Goal: Transaction & Acquisition: Purchase product/service

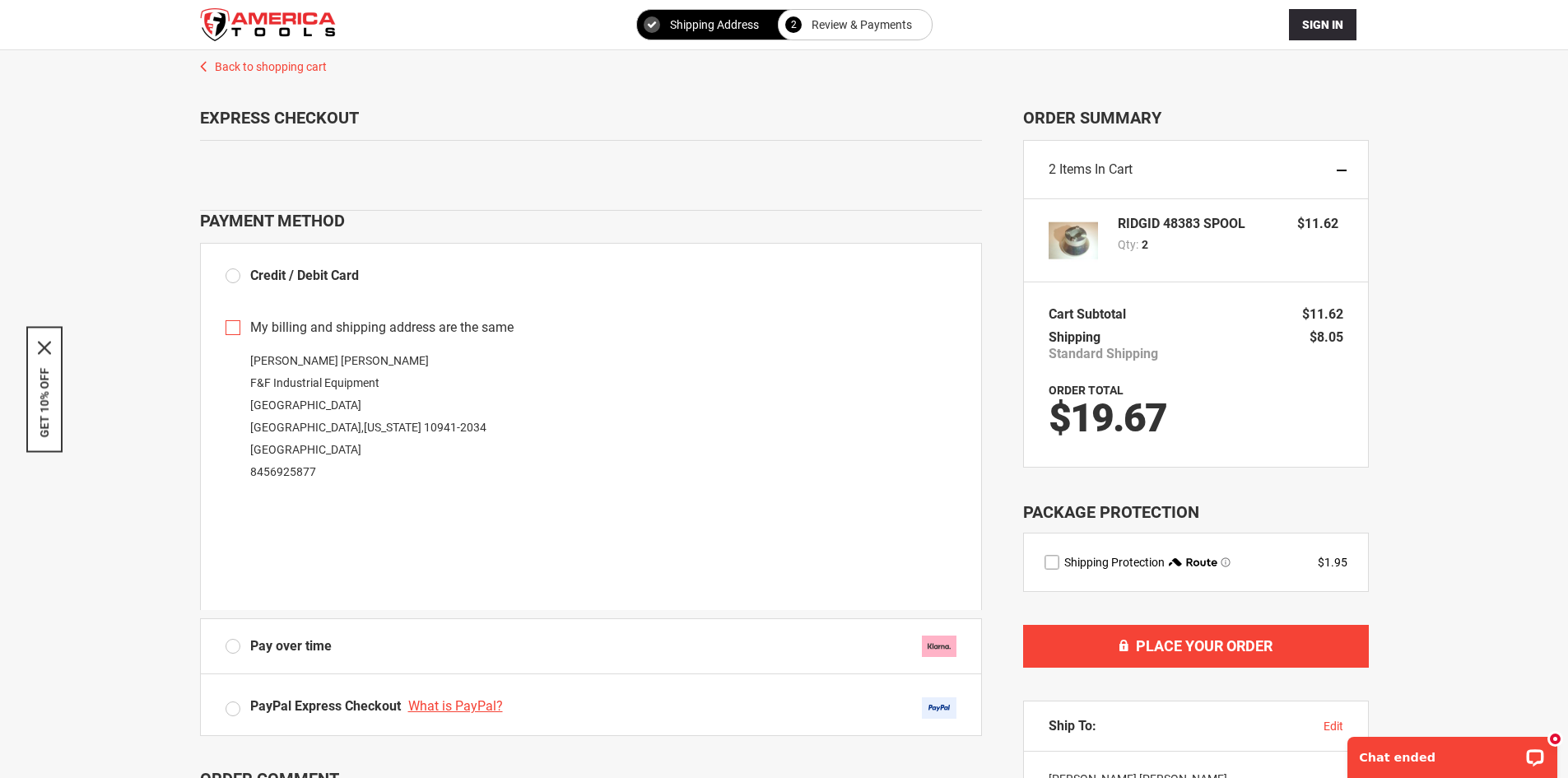
click at [145, 89] on div "**********" at bounding box center [784, 581] width 1535 height 1060
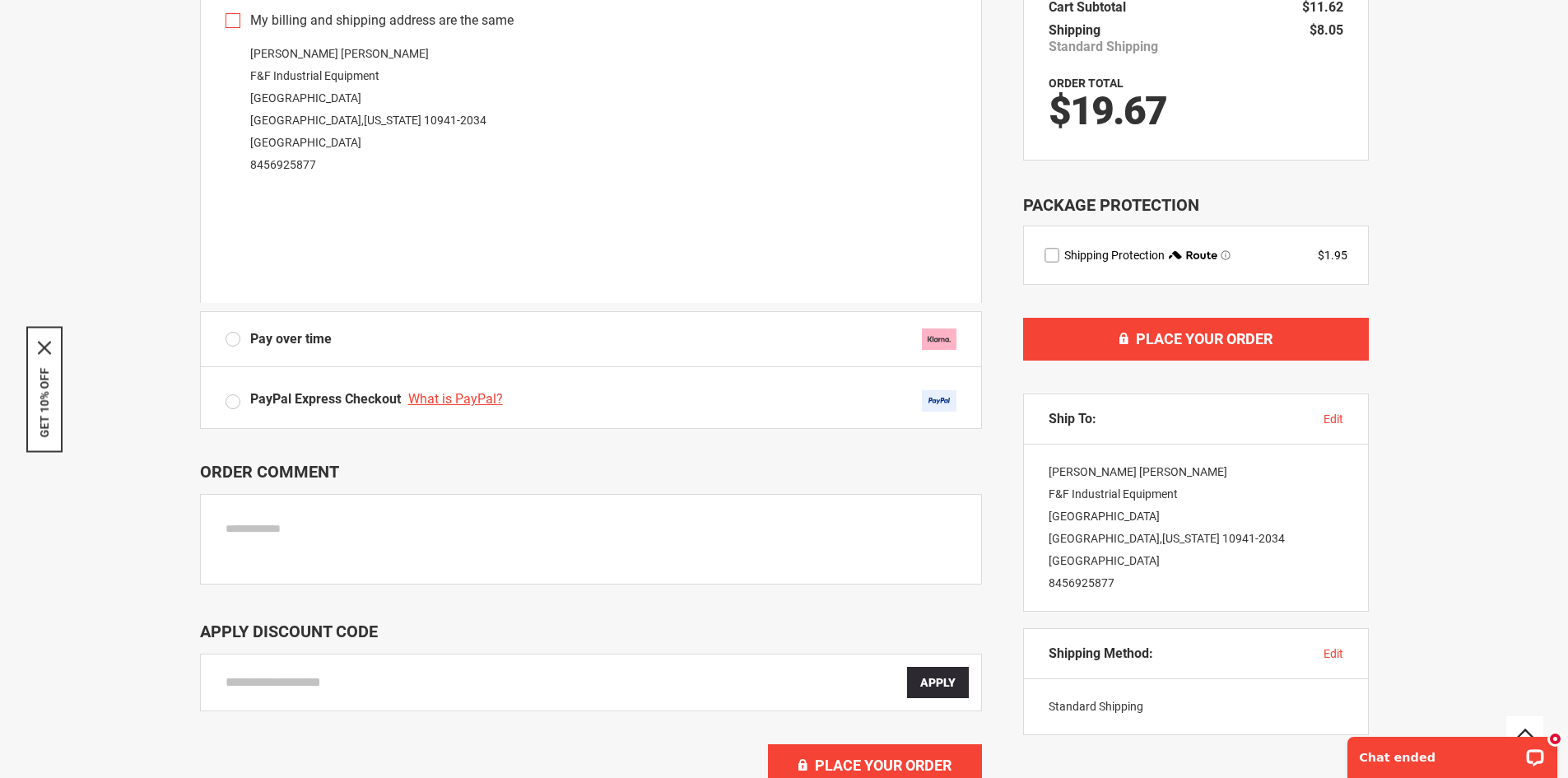
scroll to position [83, 0]
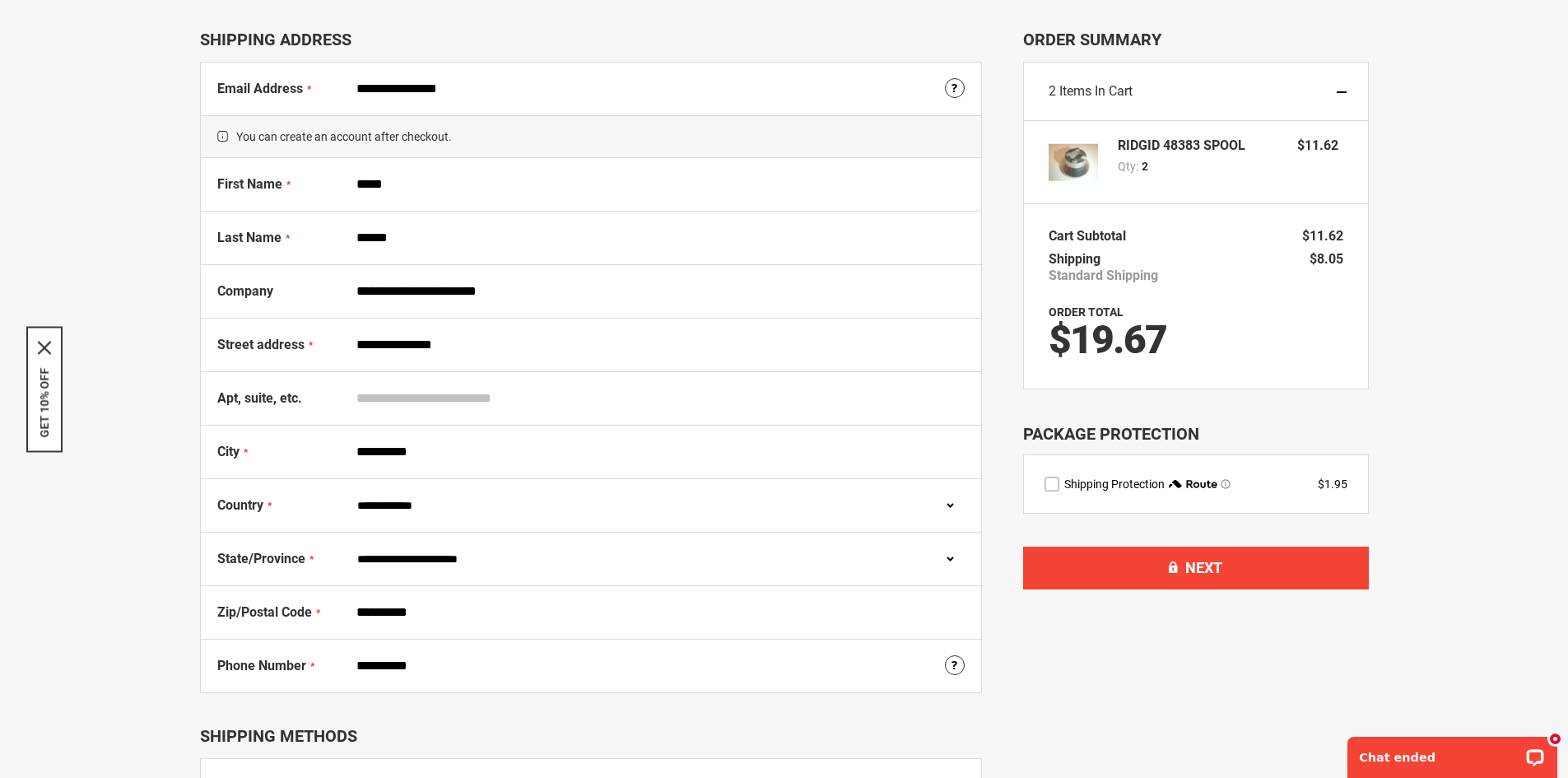
scroll to position [164, 0]
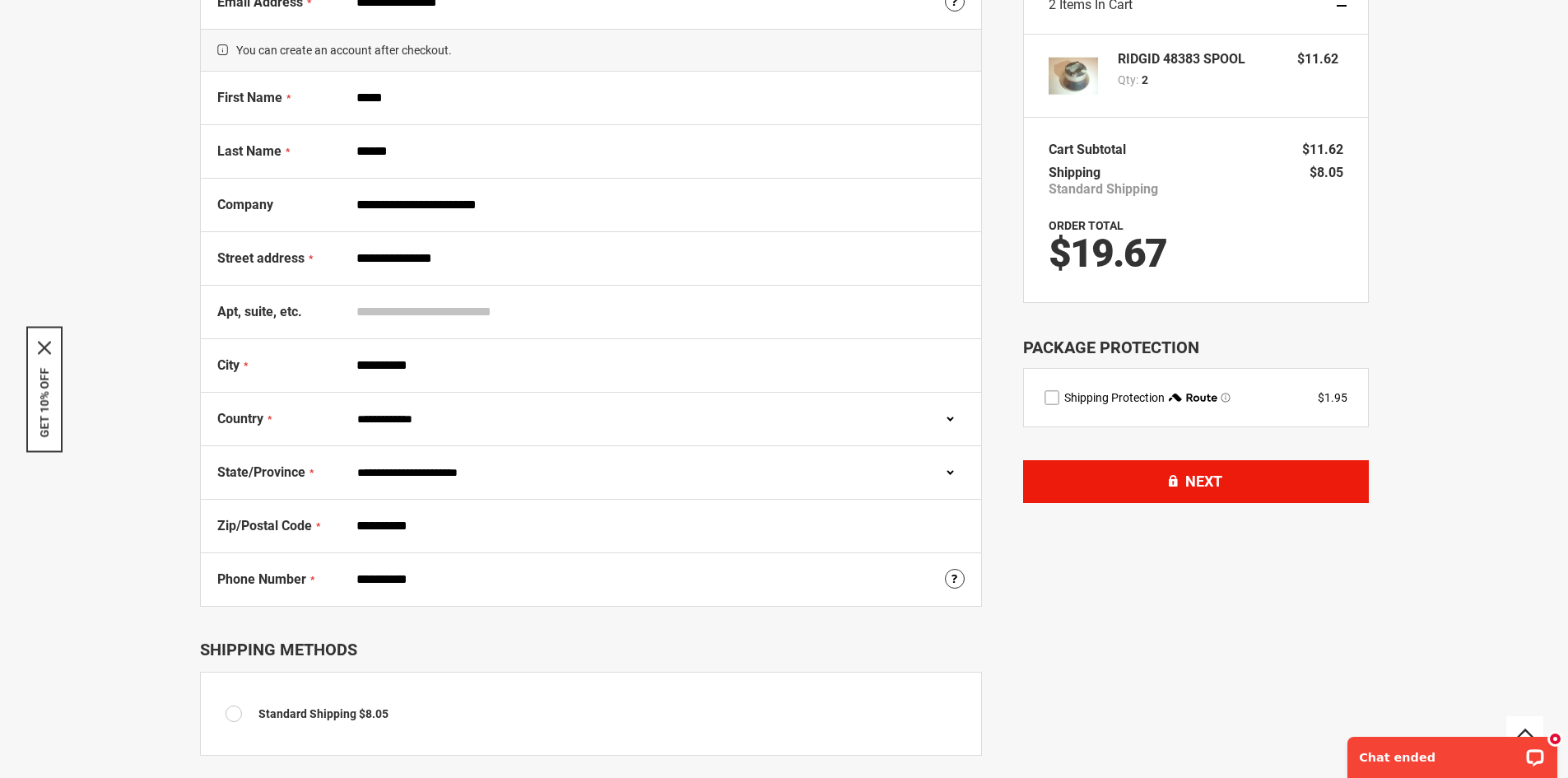
click at [1071, 475] on button "Next" at bounding box center [1196, 481] width 346 height 43
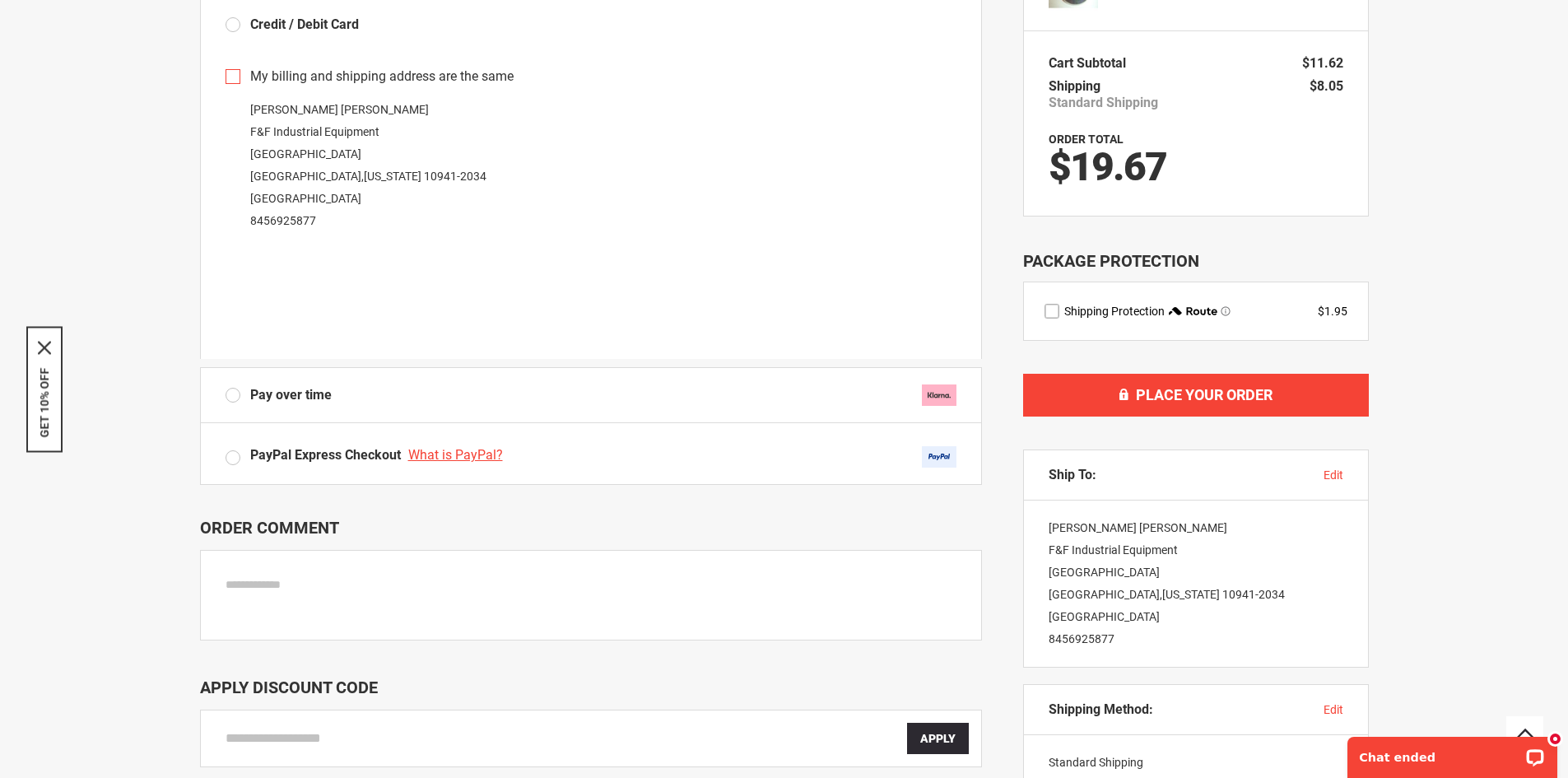
scroll to position [411, 0]
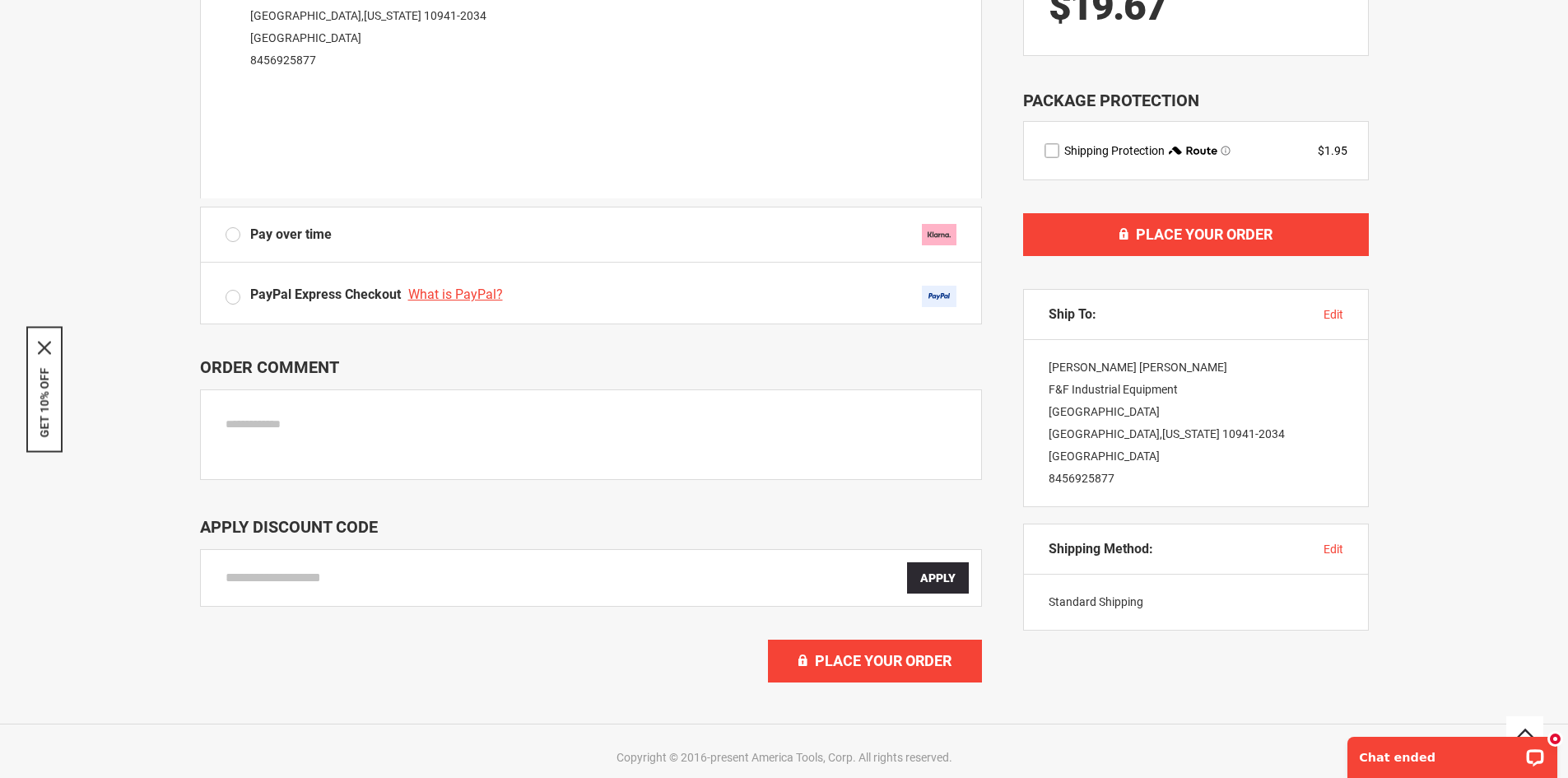
click at [320, 421] on textarea at bounding box center [591, 434] width 782 height 90
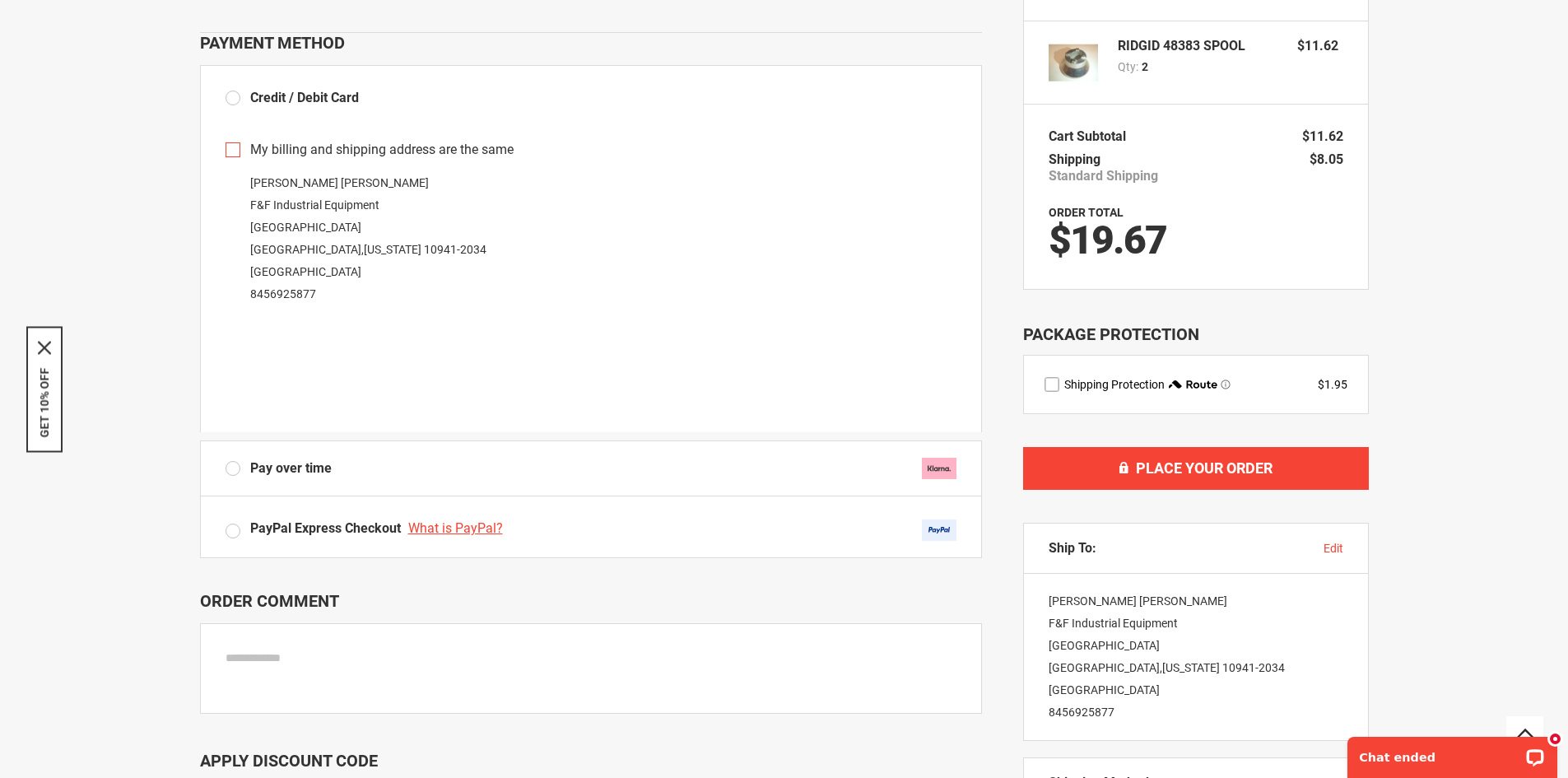
scroll to position [83, 0]
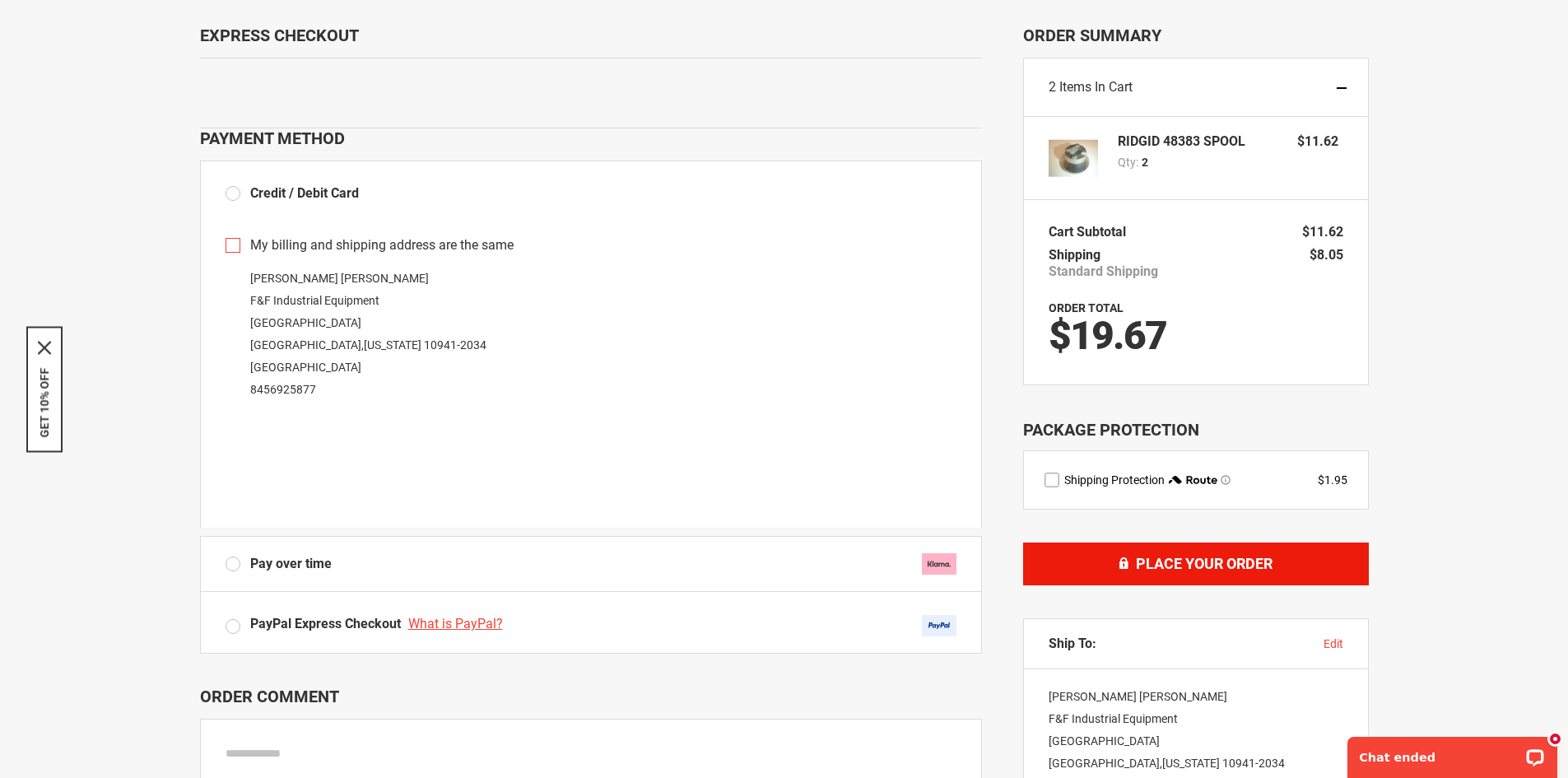
click at [1167, 564] on span "Place Your Order" at bounding box center [1205, 563] width 137 height 18
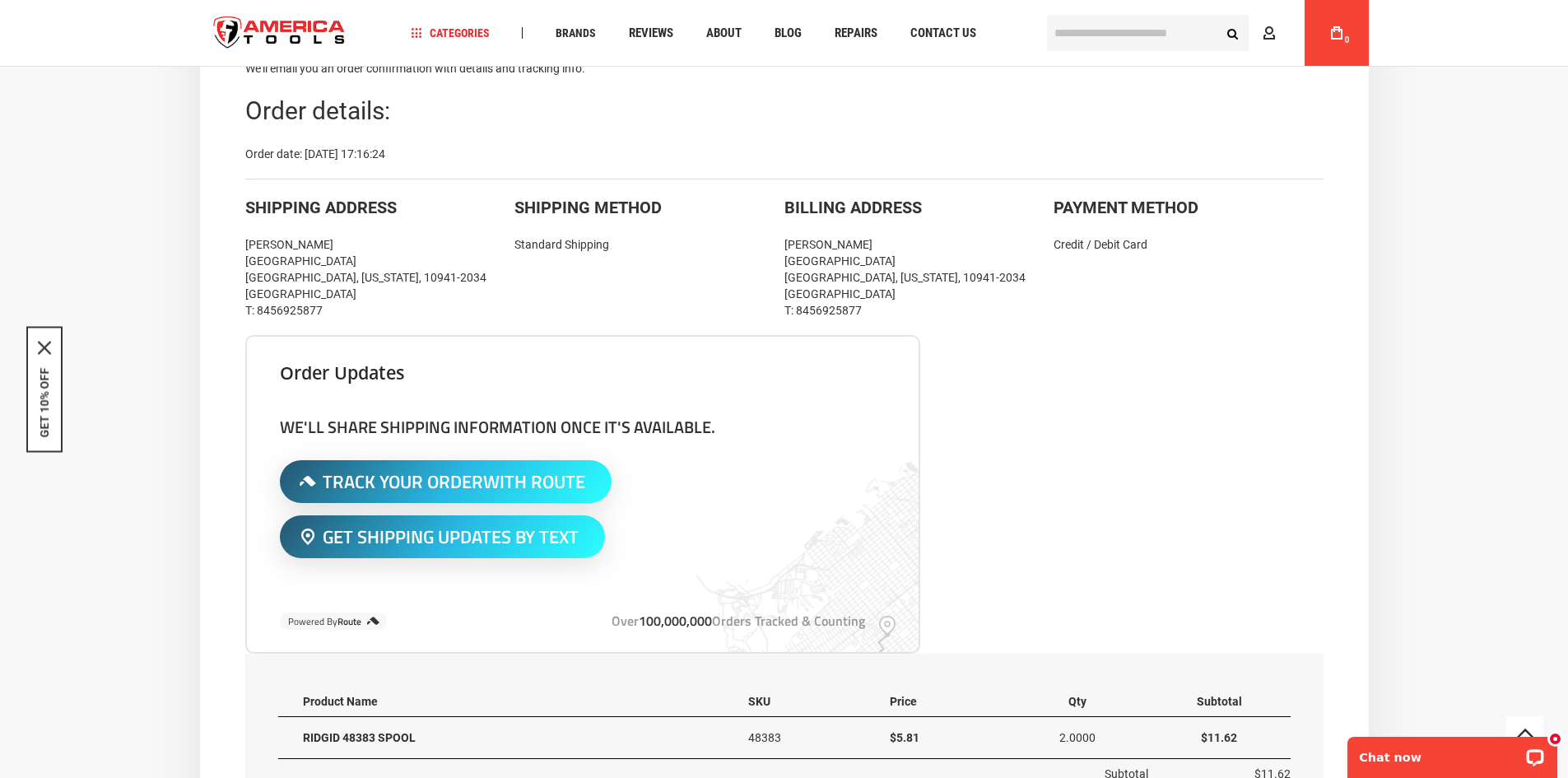
scroll to position [164, 0]
